Goal: Transaction & Acquisition: Purchase product/service

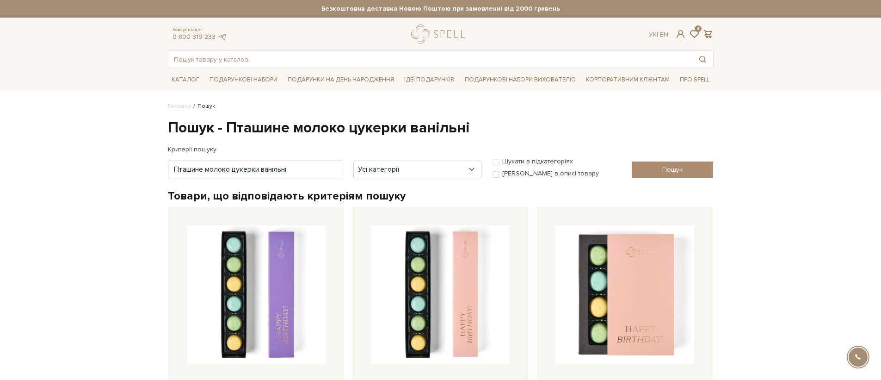
click at [473, 32] on div "Консультація: 0 800 319 233 Ук | En | 4" at bounding box center [440, 34] width 557 height 19
click at [466, 31] on link "logo" at bounding box center [440, 34] width 58 height 19
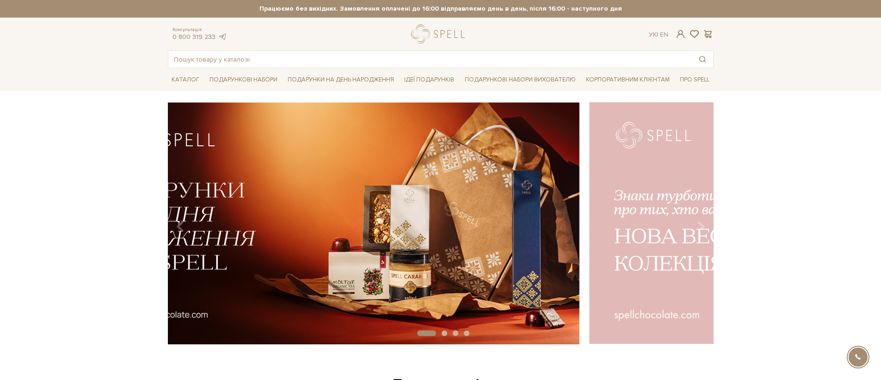
drag, startPoint x: 634, startPoint y: 224, endPoint x: 487, endPoint y: 224, distance: 147.0
click at [487, 224] on img at bounding box center [307, 223] width 546 height 242
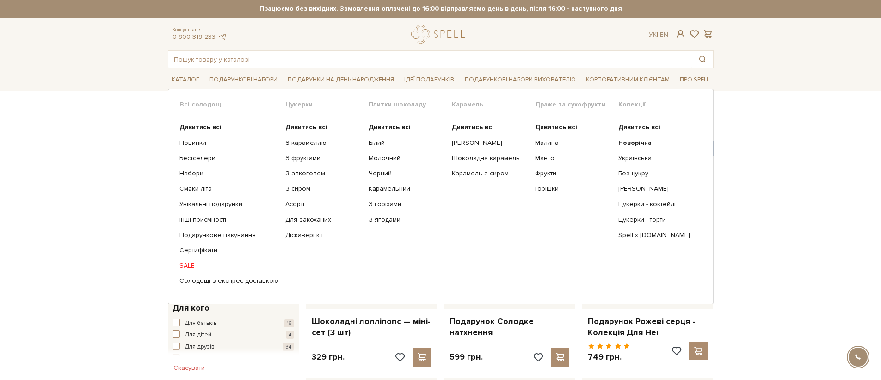
click at [193, 264] on link "SALE" at bounding box center [228, 265] width 99 height 8
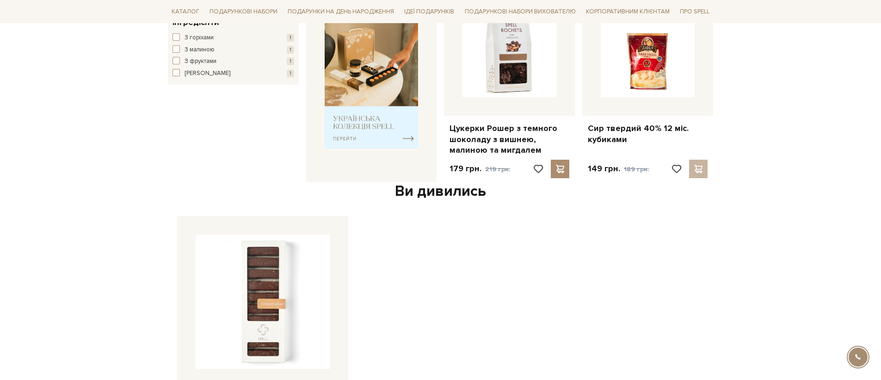
scroll to position [576, 0]
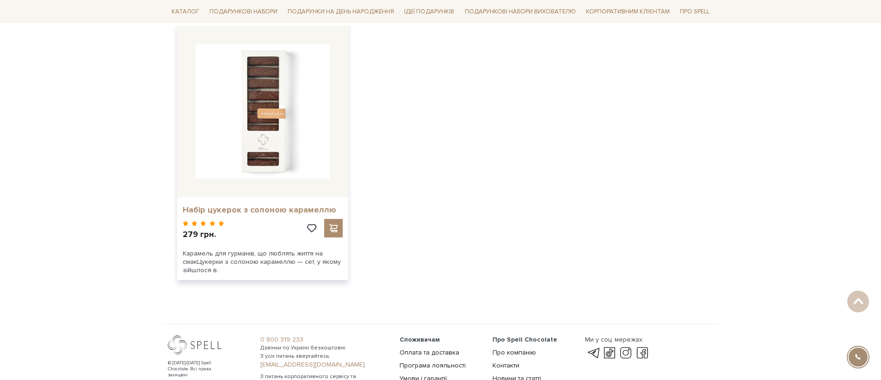
click at [212, 212] on link "Набір цукерок з солоною карамеллю" at bounding box center [263, 209] width 160 height 11
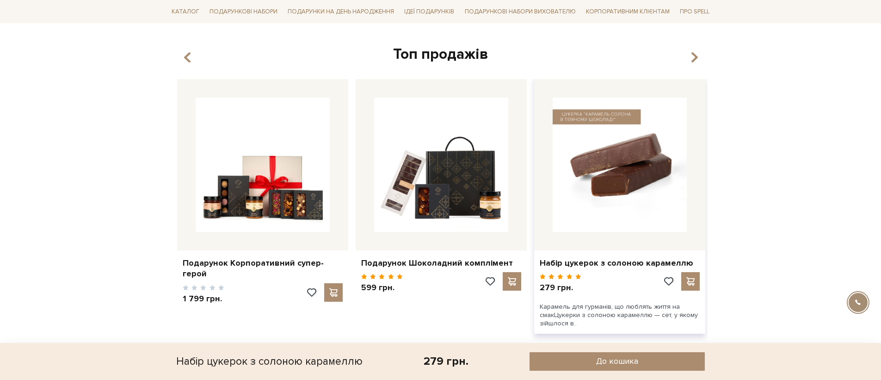
scroll to position [797, 0]
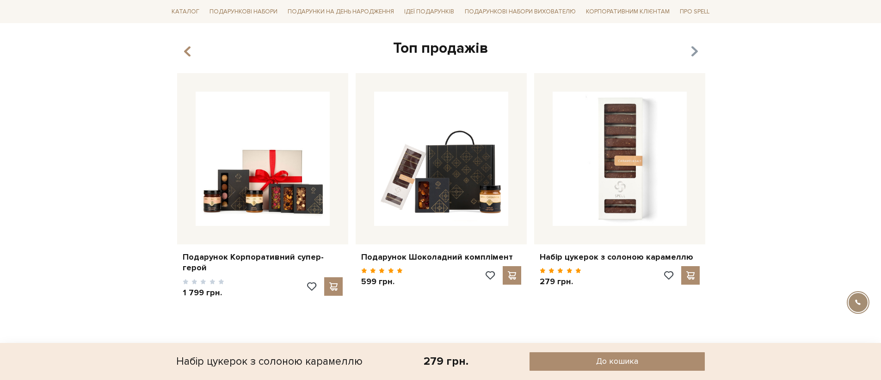
click at [698, 45] on div "Топ продажів" at bounding box center [440, 48] width 535 height 19
click at [697, 46] on icon "button" at bounding box center [694, 51] width 8 height 16
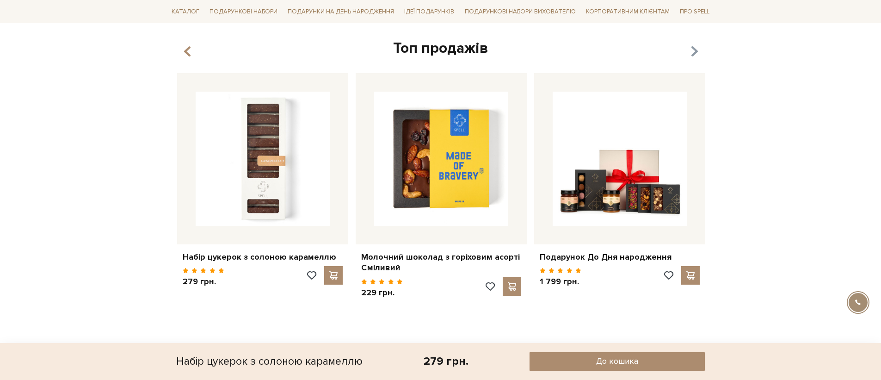
click at [697, 46] on icon "button" at bounding box center [694, 51] width 8 height 16
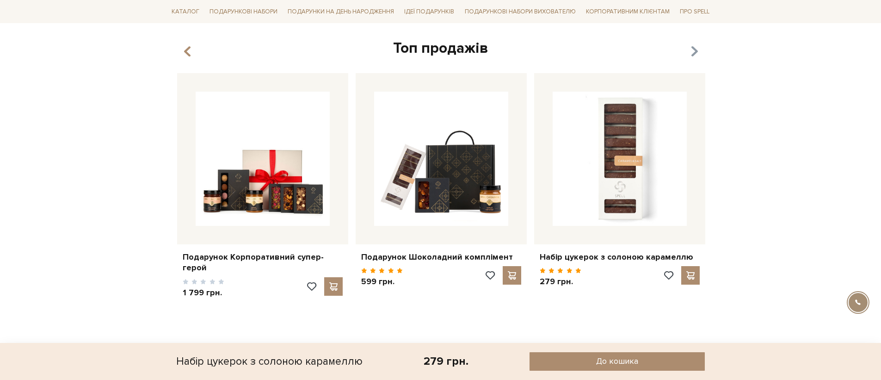
click at [697, 46] on icon "button" at bounding box center [694, 51] width 8 height 16
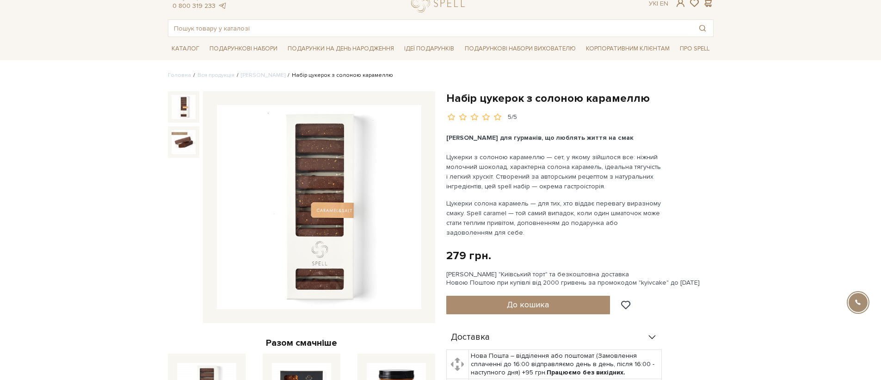
scroll to position [0, 0]
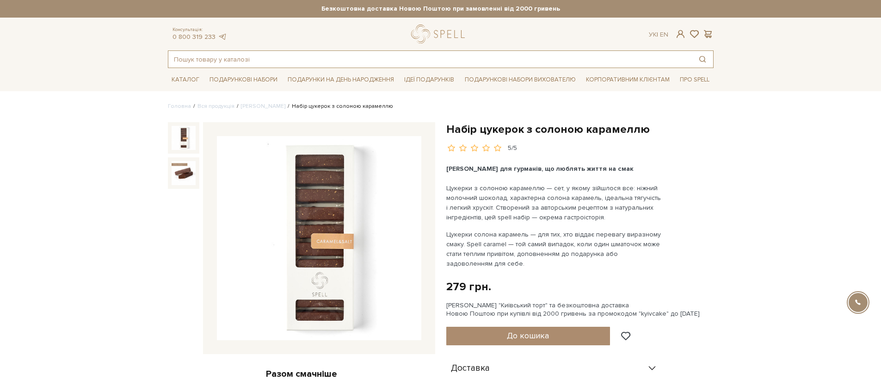
click at [460, 64] on input "text" at bounding box center [429, 59] width 523 height 17
type input "f"
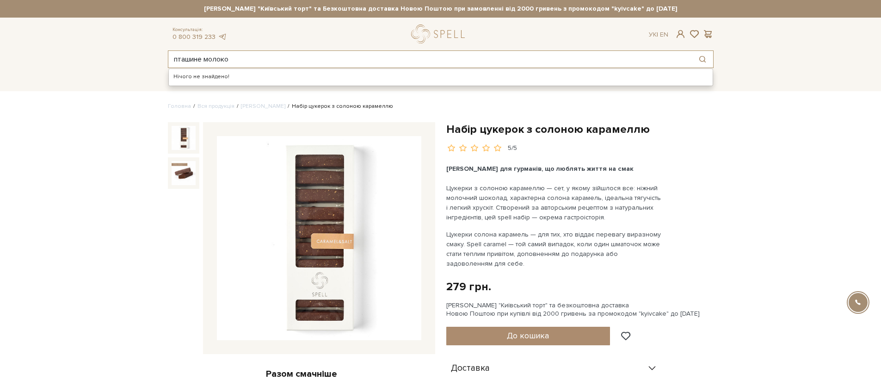
type input "пташине молоко"
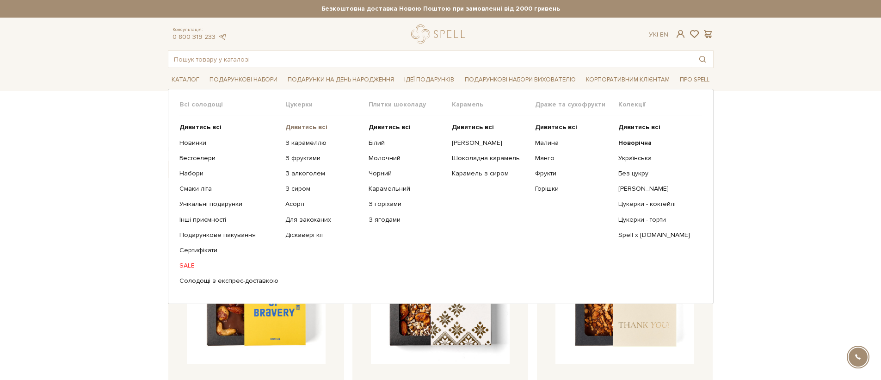
click at [308, 125] on b "Дивитись всі" at bounding box center [306, 127] width 42 height 8
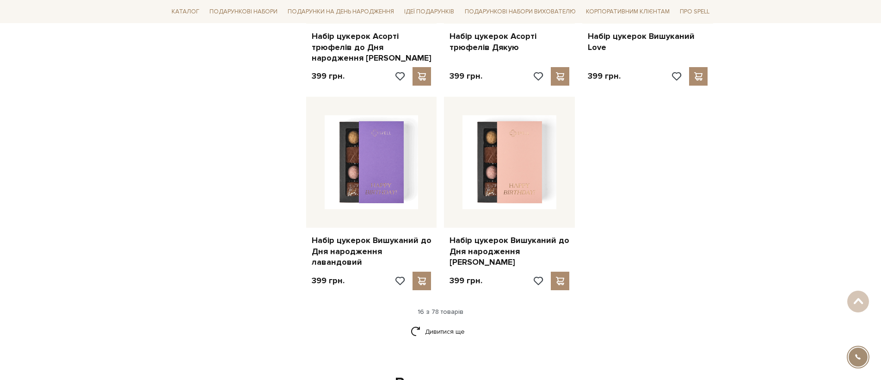
scroll to position [1239, 0]
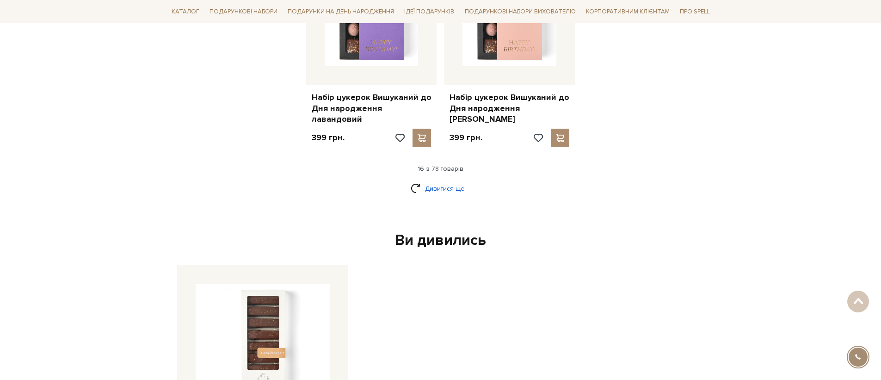
click at [468, 180] on link "Дивитися ще" at bounding box center [441, 188] width 60 height 16
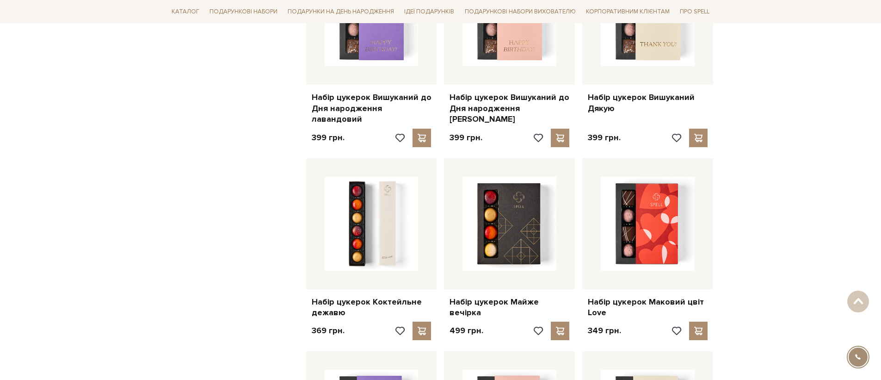
click at [463, 177] on img at bounding box center [509, 224] width 94 height 94
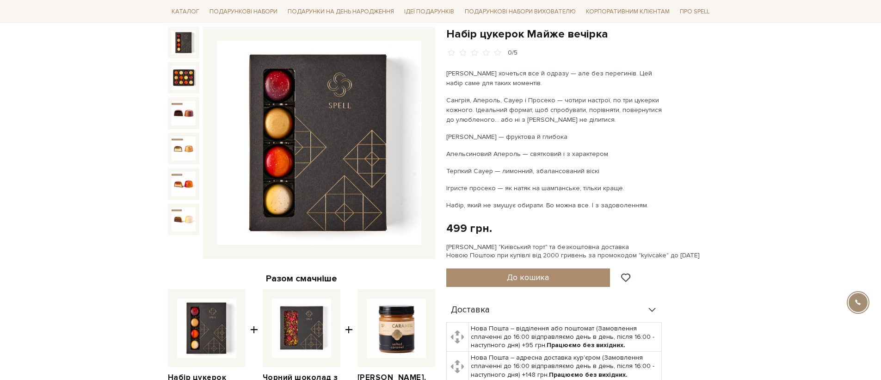
scroll to position [90, 0]
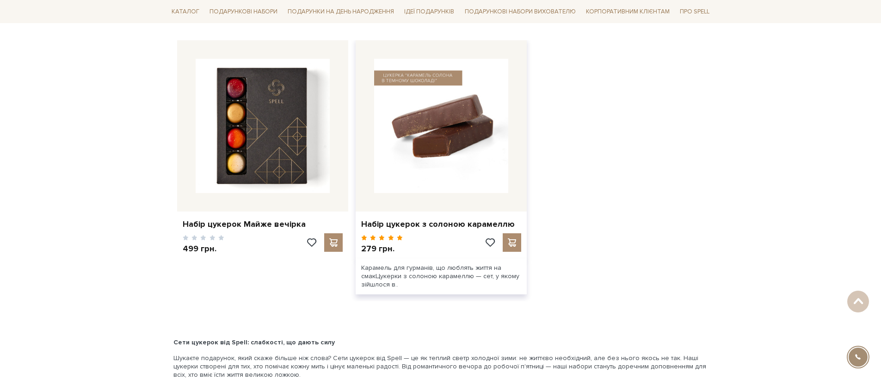
scroll to position [1267, 0]
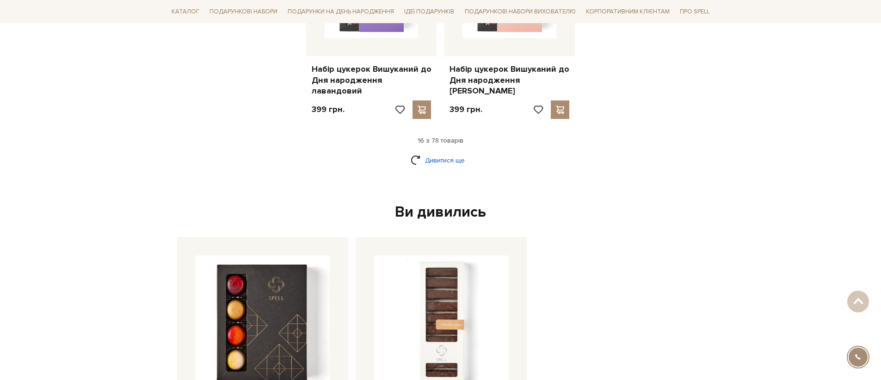
click at [439, 152] on link "Дивитися ще" at bounding box center [441, 160] width 60 height 16
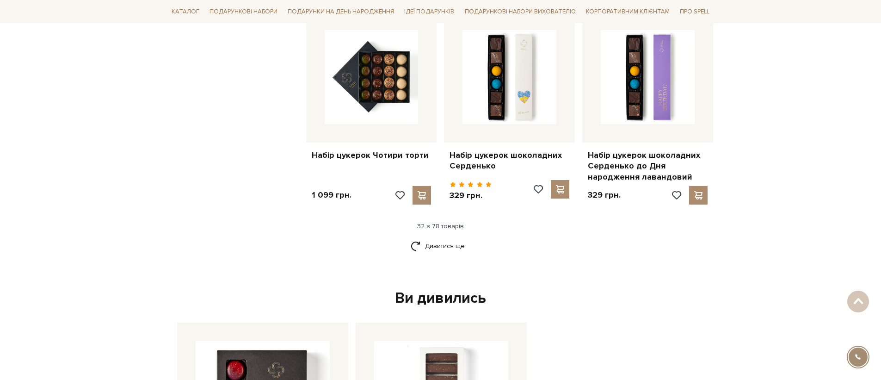
scroll to position [2197, 0]
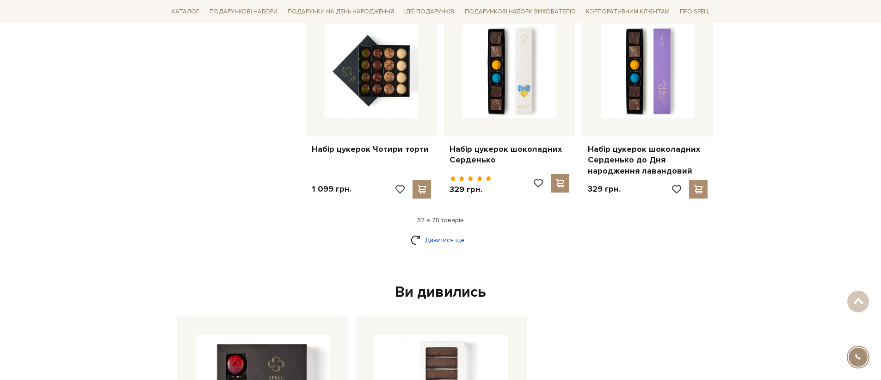
click at [442, 232] on link "Дивитися ще" at bounding box center [441, 240] width 60 height 16
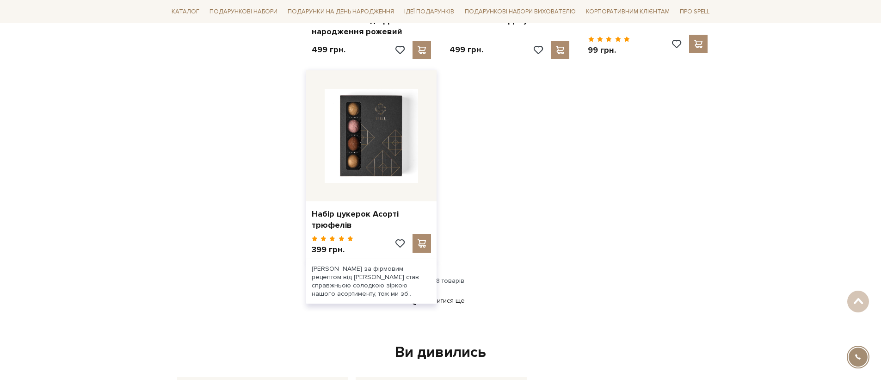
scroll to position [3371, 0]
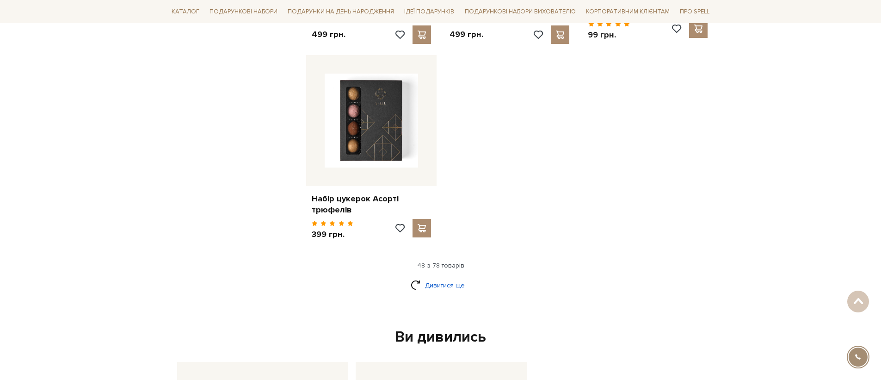
click at [464, 277] on link "Дивитися ще" at bounding box center [441, 285] width 60 height 16
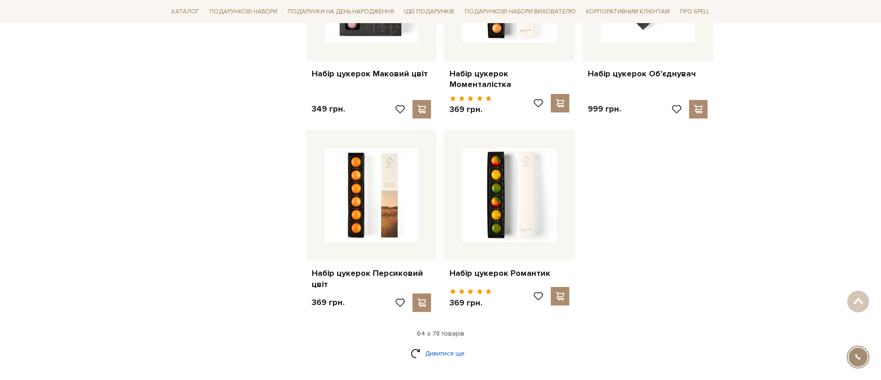
scroll to position [4372, 0]
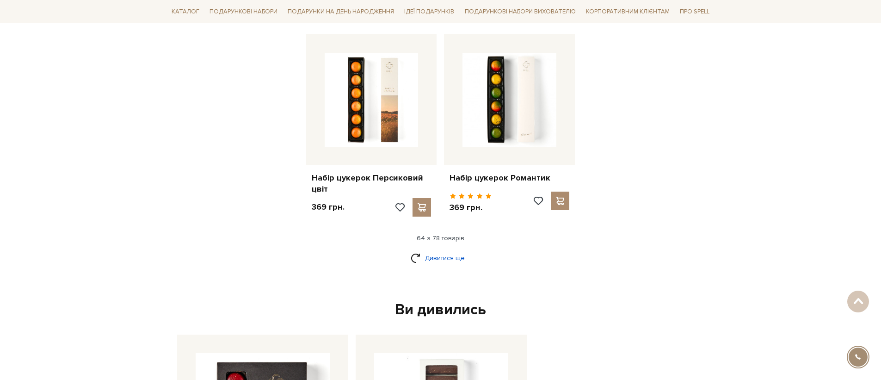
click at [455, 250] on link "Дивитися ще" at bounding box center [441, 258] width 60 height 16
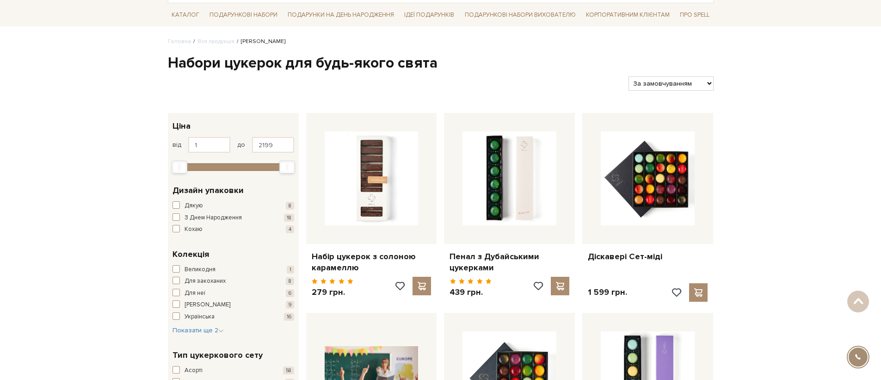
scroll to position [0, 0]
